Goal: Information Seeking & Learning: Find specific page/section

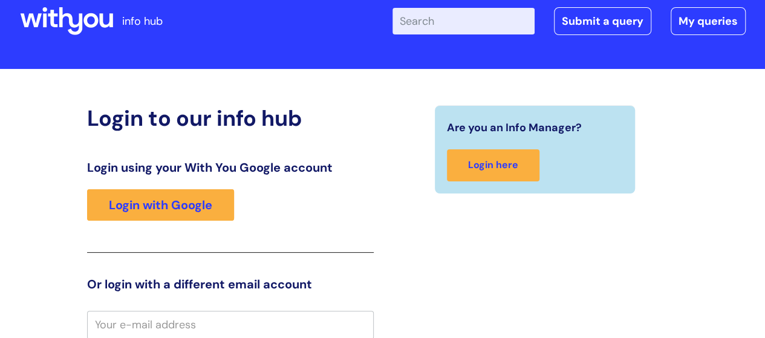
scroll to position [27, 0]
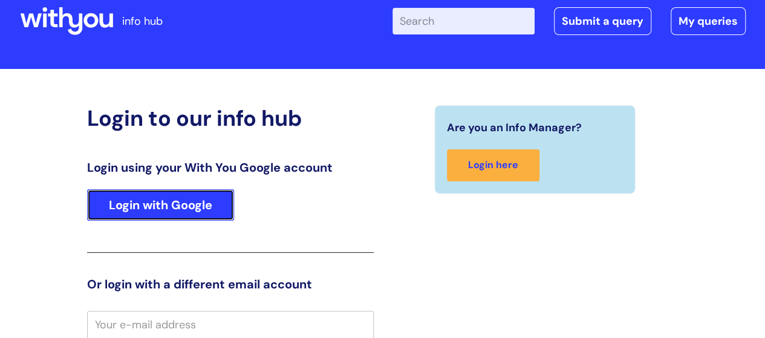
click at [192, 195] on link "Login with Google" at bounding box center [160, 204] width 147 height 31
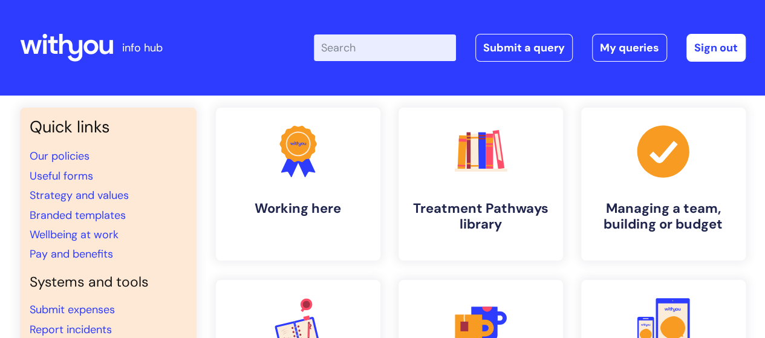
click at [375, 62] on div "Enter your search term here... Search Submit a query My queries Welcome [PERSON…" at bounding box center [472, 47] width 545 height 71
click at [377, 50] on input "Enter your search term here..." at bounding box center [385, 47] width 142 height 27
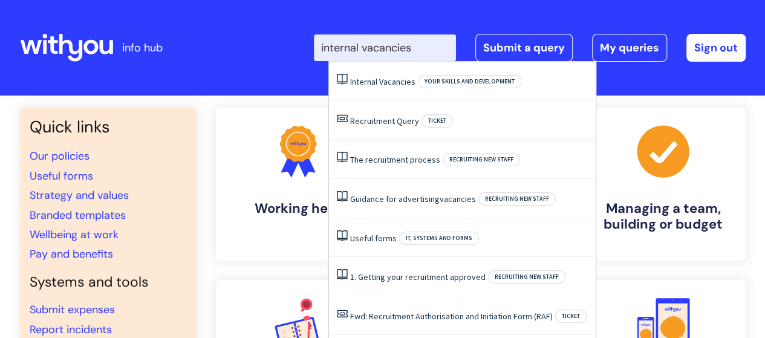
type input "internal vacancies"
click button "Search" at bounding box center [0, 0] width 0 height 0
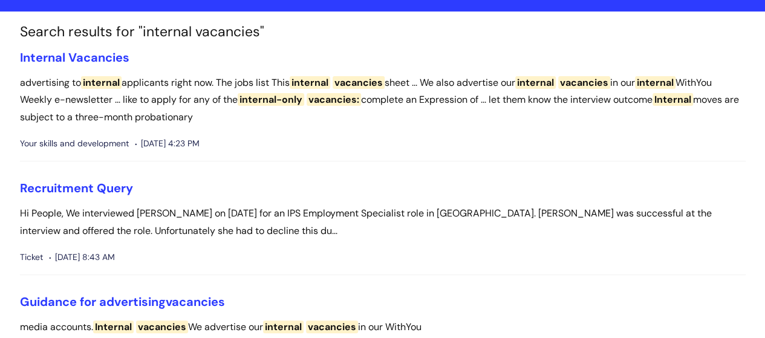
scroll to position [60, 0]
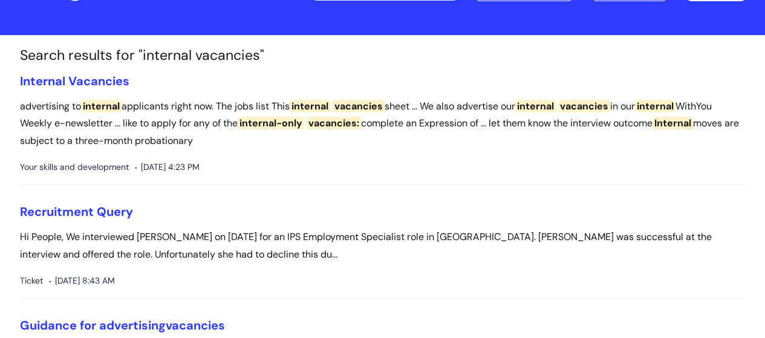
click at [308, 106] on span "internal" at bounding box center [310, 106] width 41 height 13
click at [102, 82] on span "Vacancies" at bounding box center [98, 81] width 61 height 16
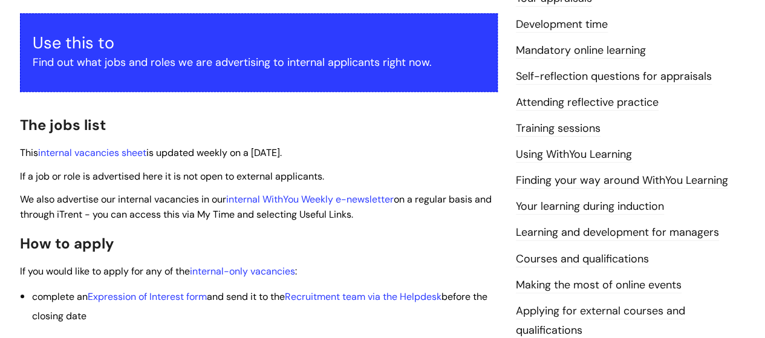
scroll to position [242, 0]
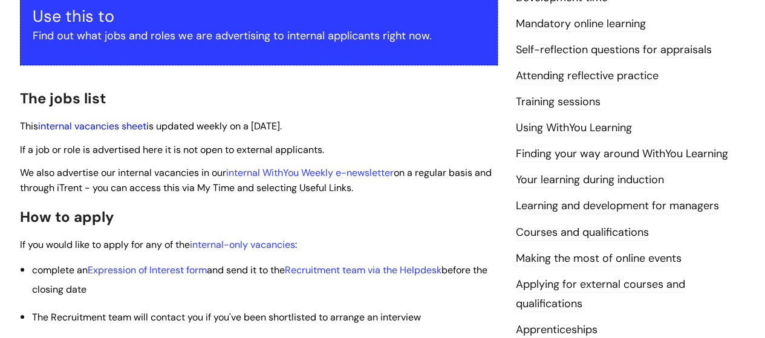
click at [115, 124] on link "internal vacancies sheet" at bounding box center [92, 126] width 108 height 13
